Goal: Find specific page/section: Find specific page/section

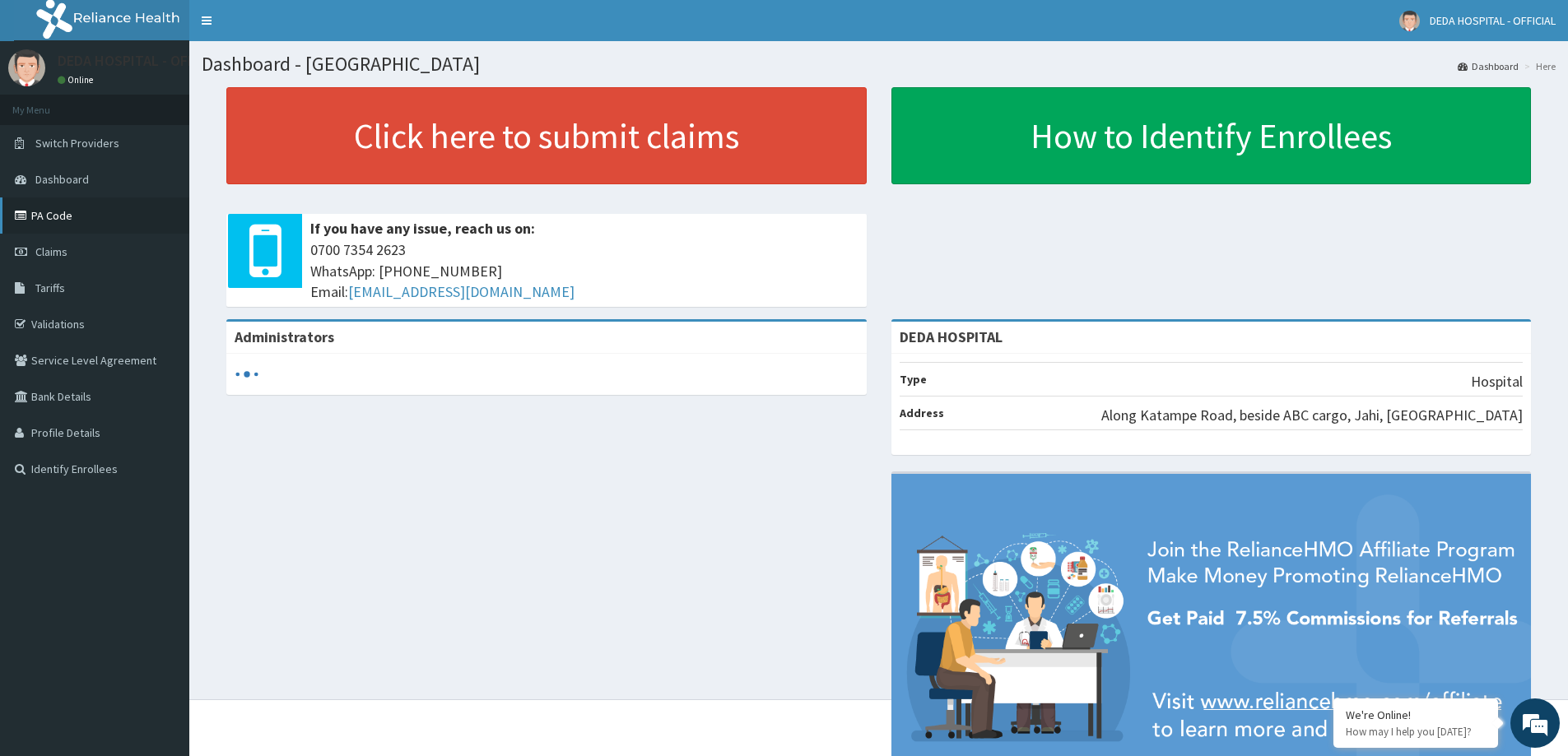
click at [85, 206] on link "PA Code" at bounding box center [95, 215] width 189 height 36
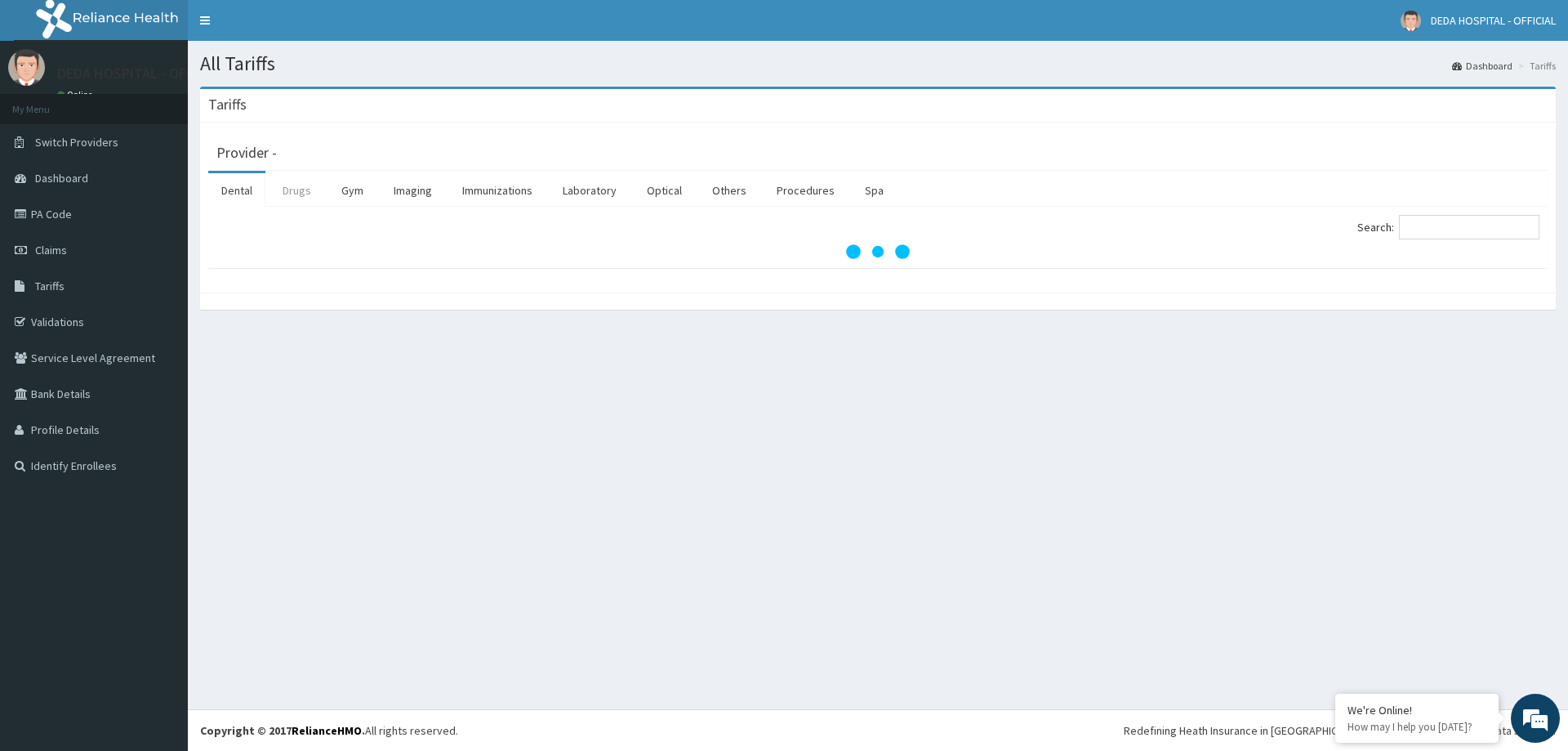
click at [285, 195] on link "Drugs" at bounding box center [297, 190] width 55 height 34
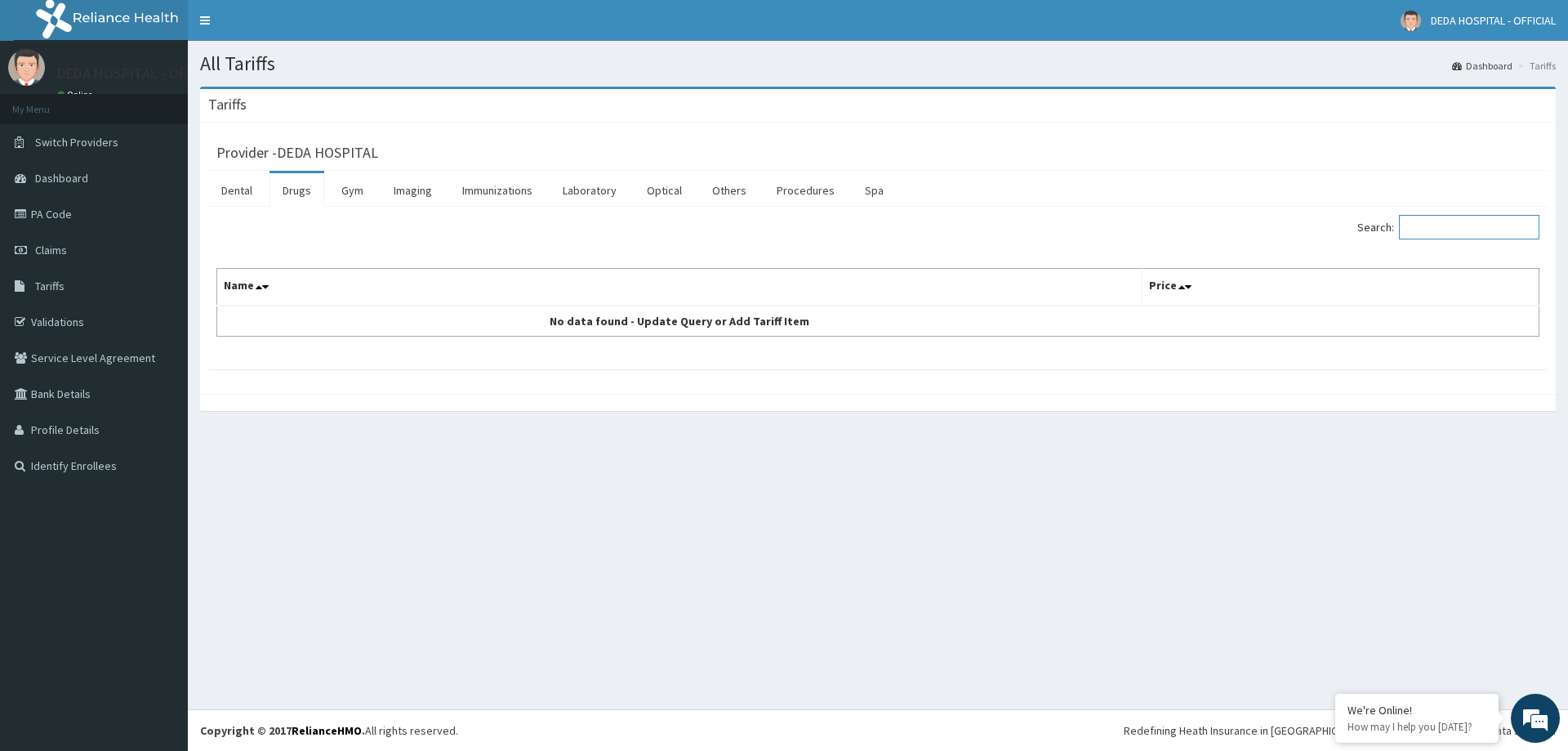
click at [1465, 225] on input "Search:" at bounding box center [1470, 227] width 141 height 24
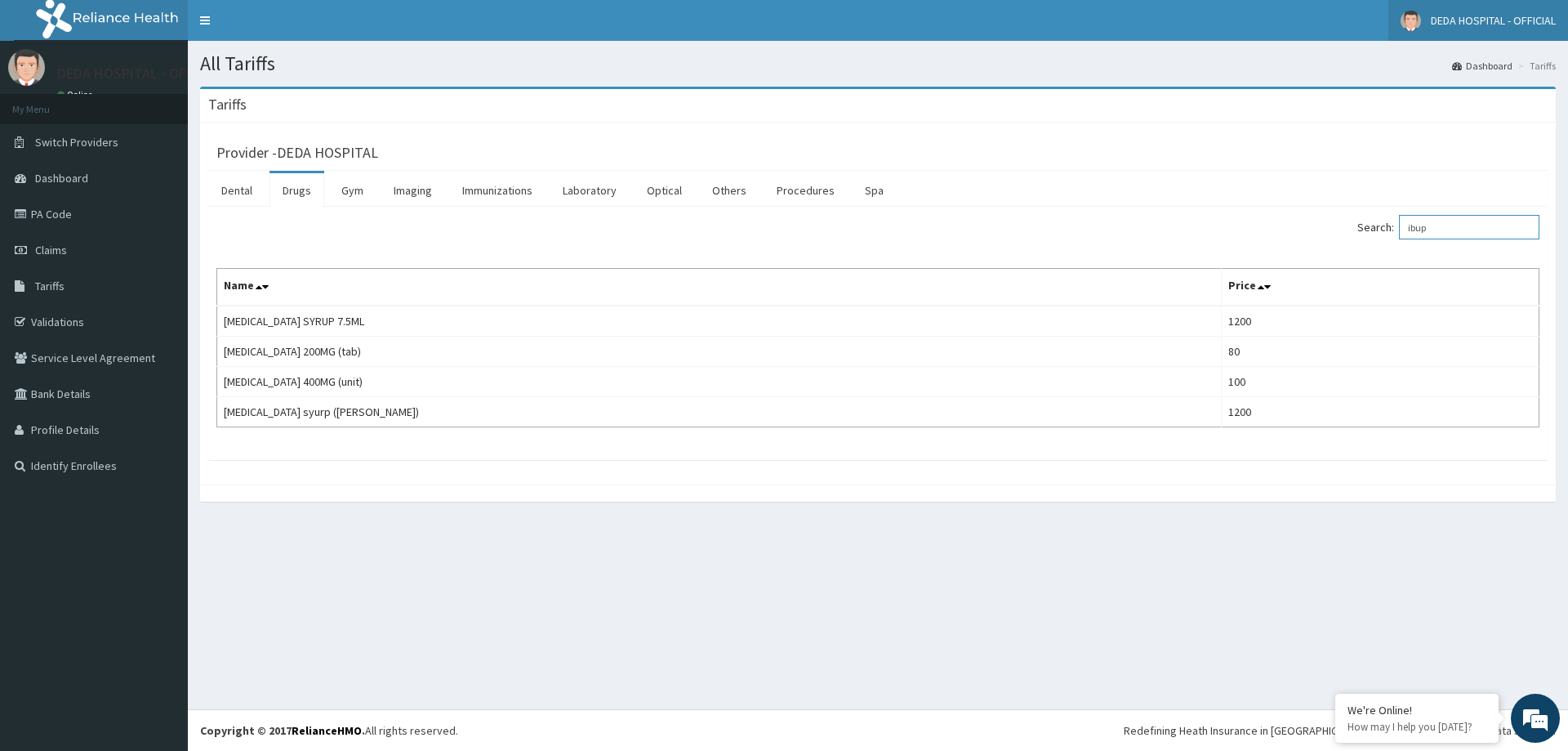
type input "ibup"
